Goal: Task Accomplishment & Management: Use online tool/utility

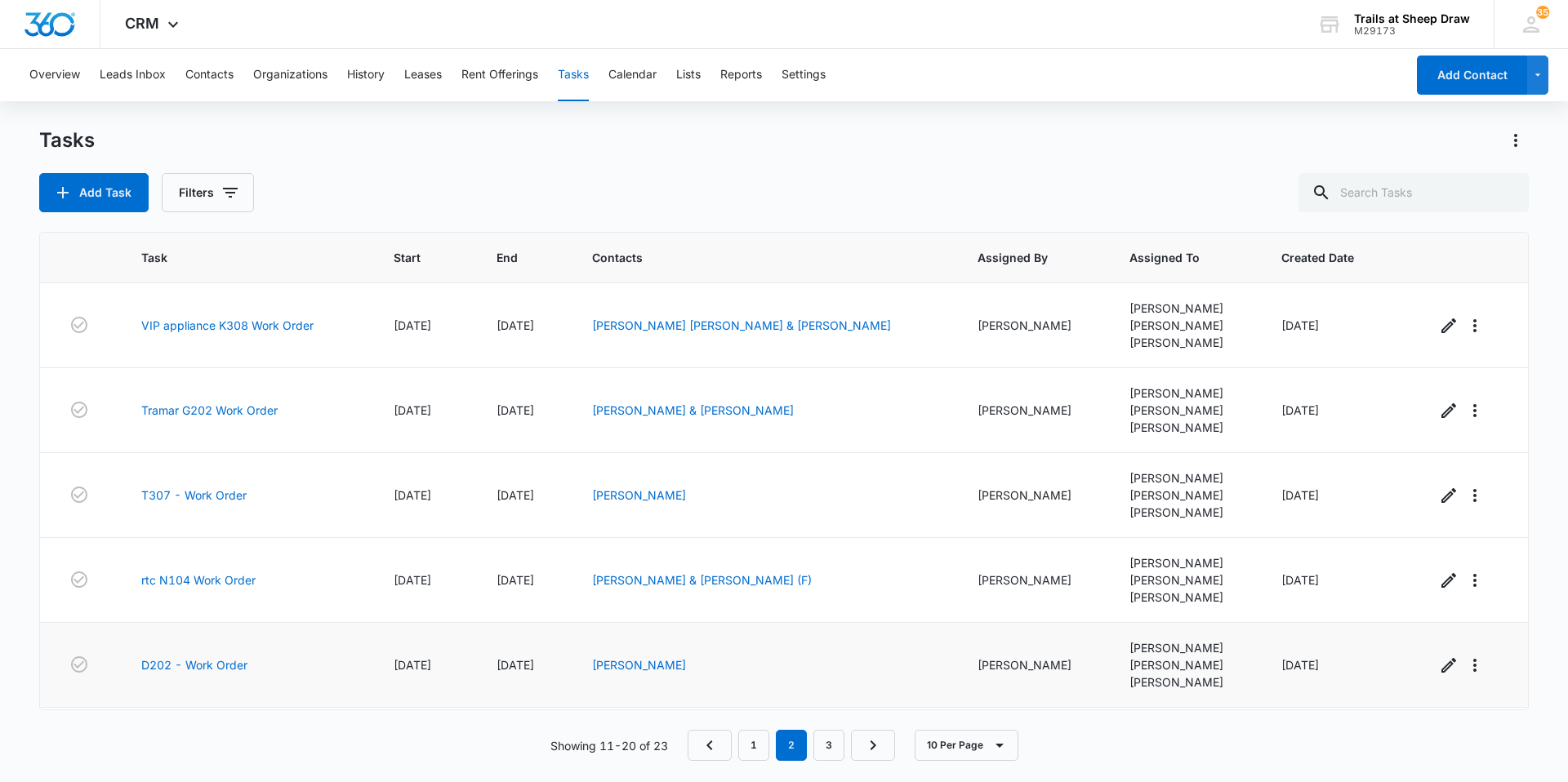
scroll to position [14, 0]
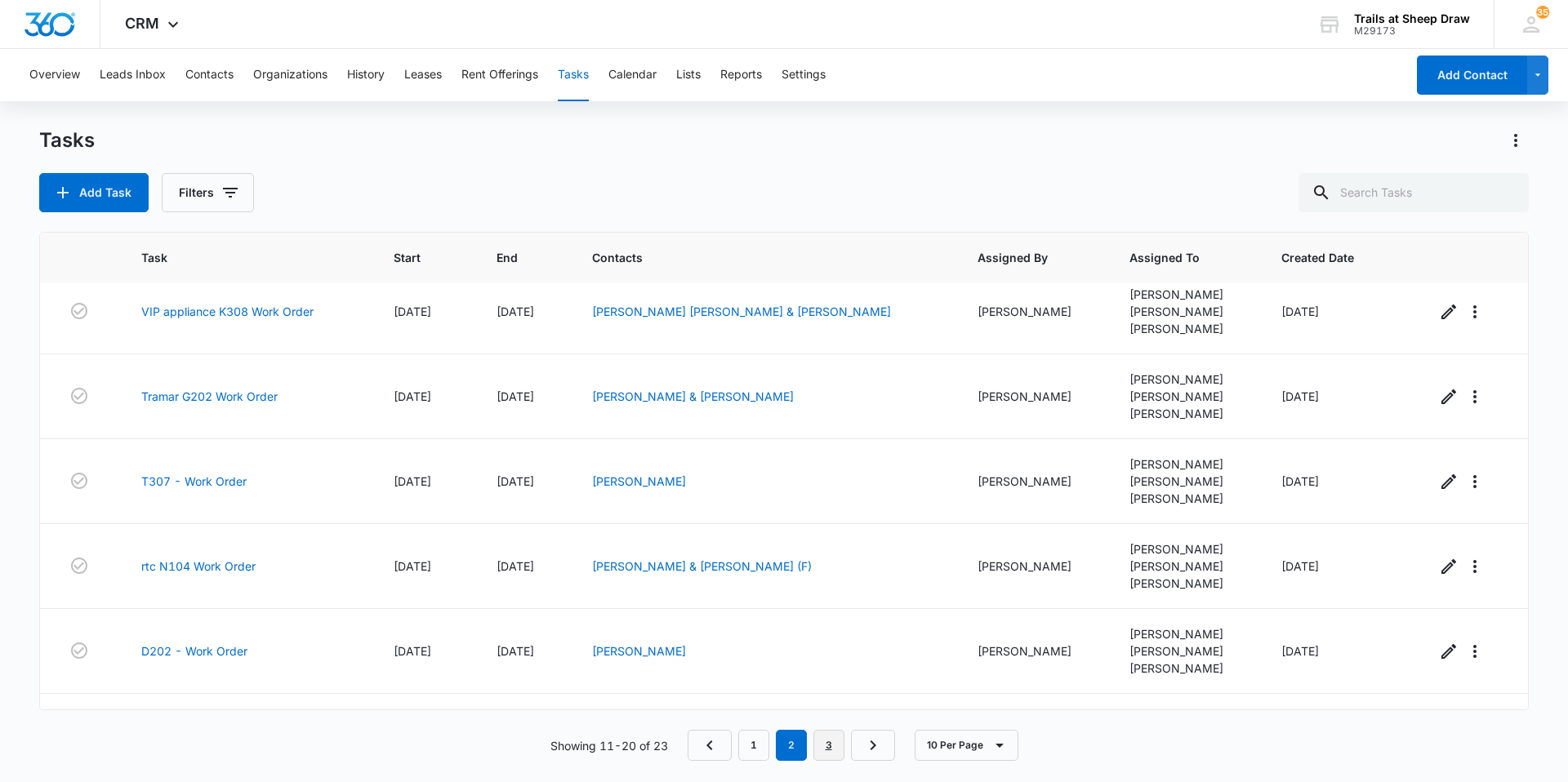
click at [835, 747] on link "3" at bounding box center [828, 745] width 31 height 31
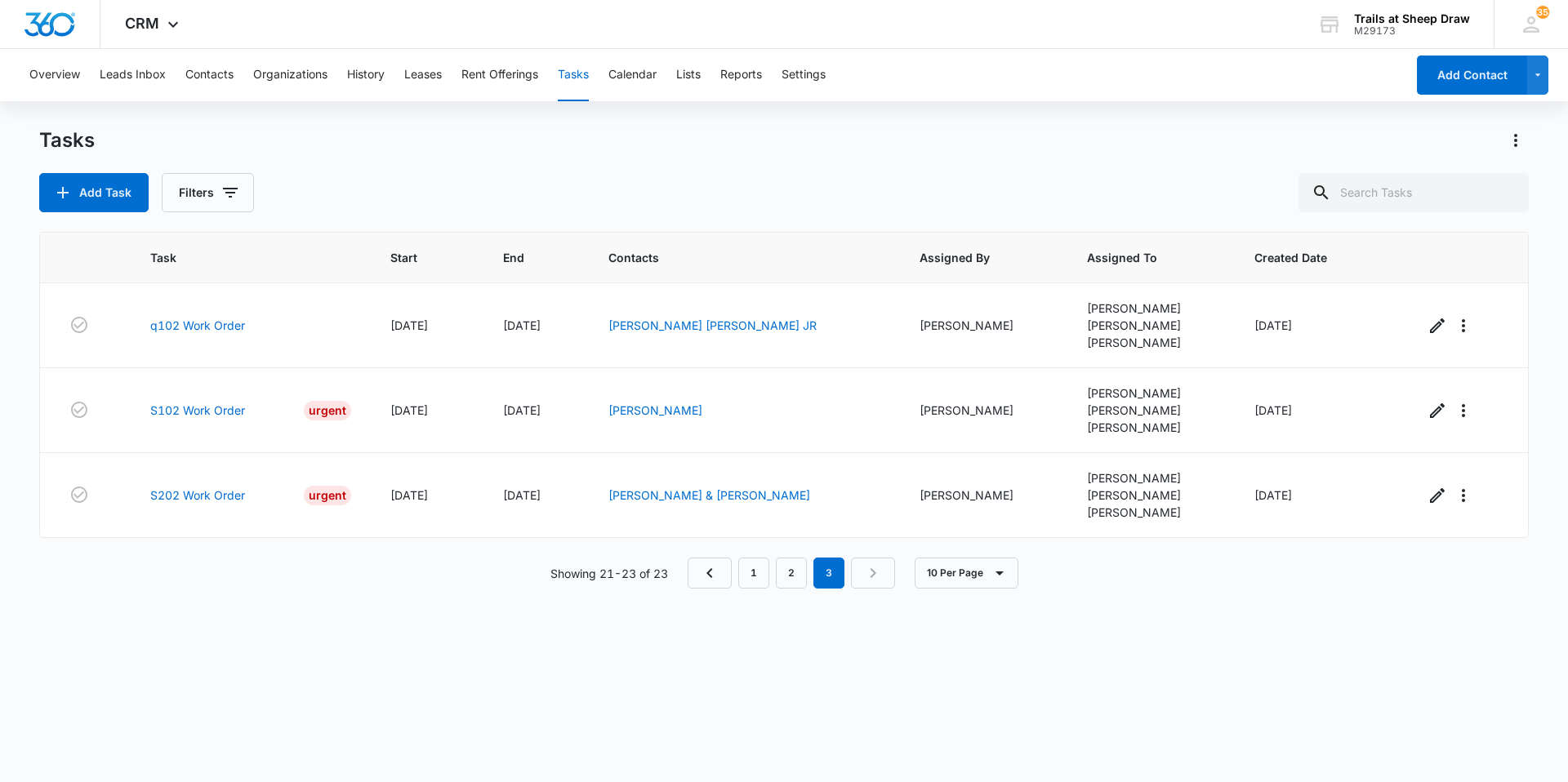
scroll to position [0, 0]
click at [183, 414] on link "S102 Work Order" at bounding box center [197, 409] width 95 height 17
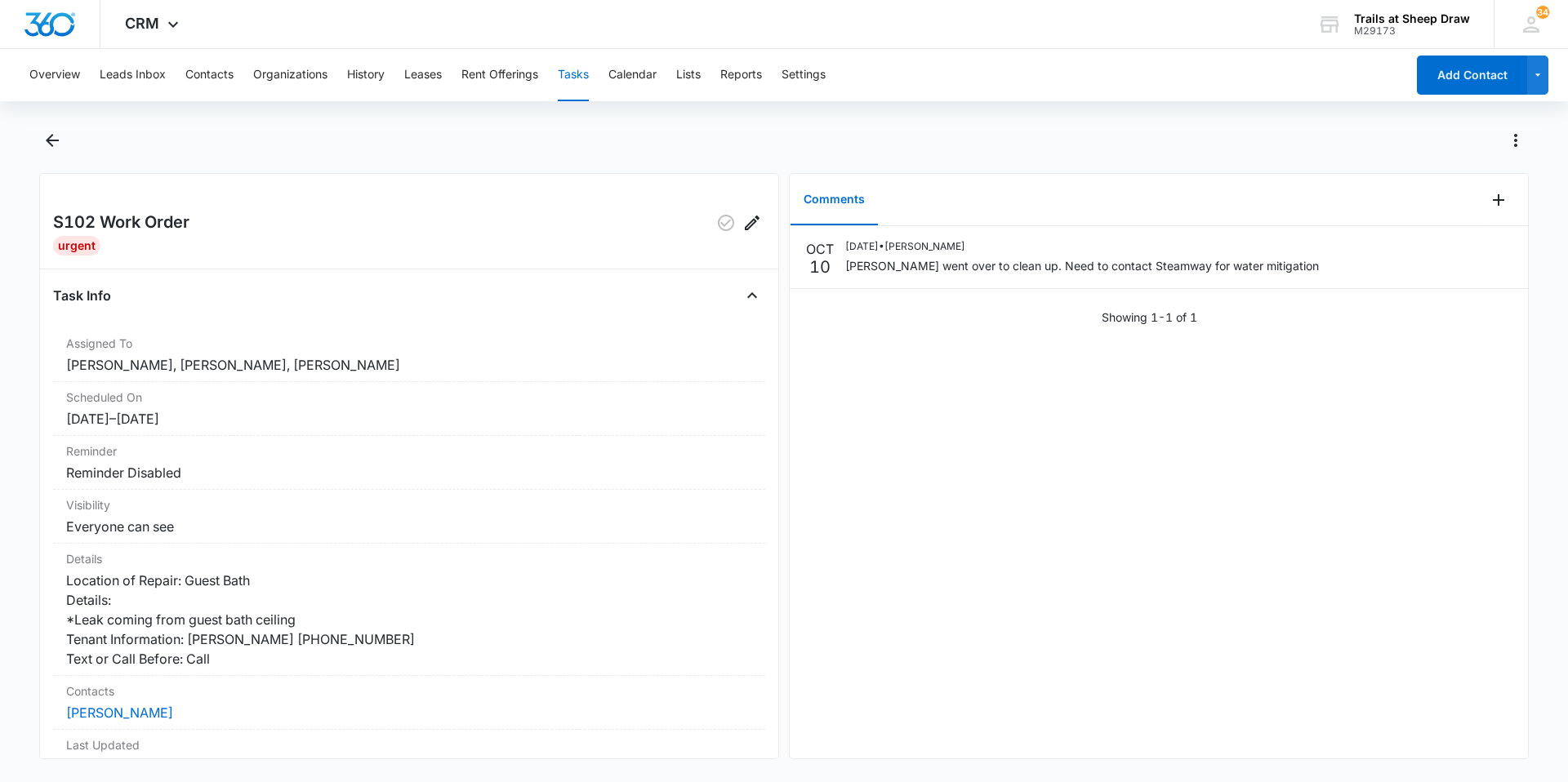
click at [575, 84] on button "Tasks" at bounding box center [572, 75] width 31 height 52
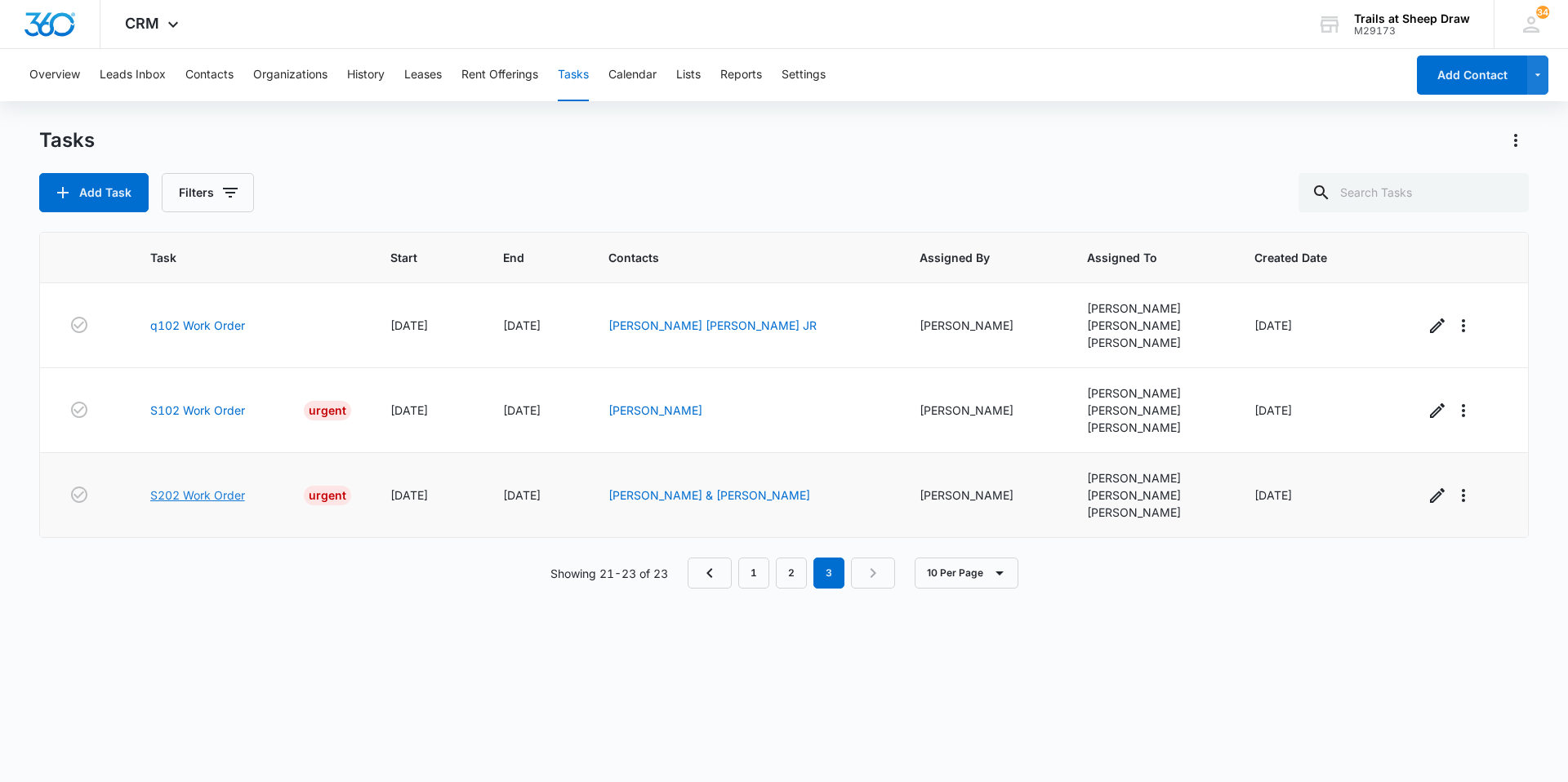
click at [195, 491] on link "S202 Work Order" at bounding box center [197, 494] width 95 height 17
